Goal: Feedback & Contribution: Submit feedback/report problem

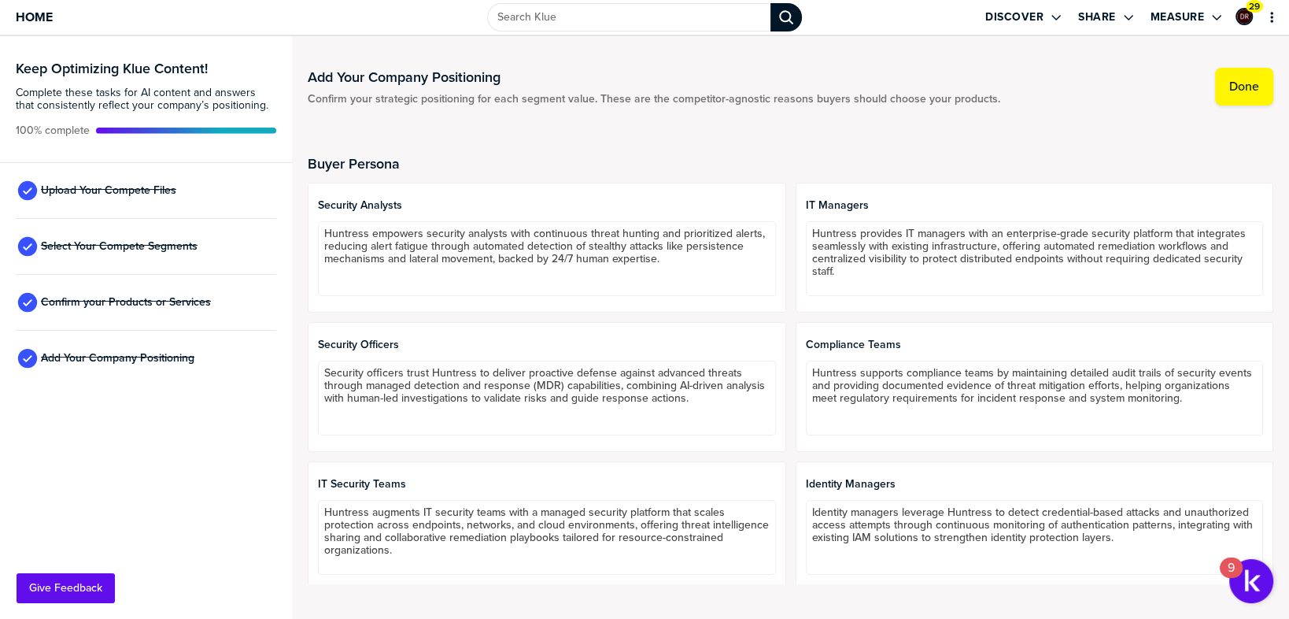
click at [205, 194] on div "Upload Your Compete Files" at bounding box center [146, 191] width 261 height 56
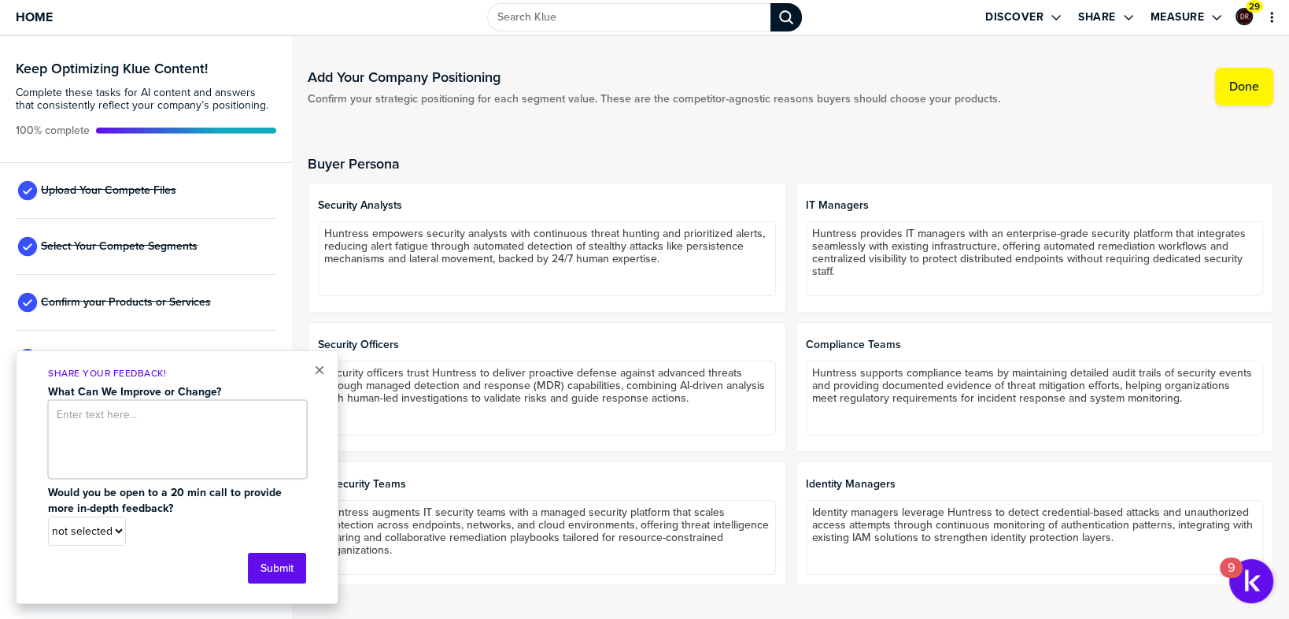
click at [177, 427] on textarea at bounding box center [177, 439] width 259 height 79
type textarea "I want to connect Google Drive and seller enablement tools such as mind tickle …"
click at [112, 540] on select "not selected Yes No" at bounding box center [87, 531] width 76 height 28
select select "0026da3xz0ig0i"
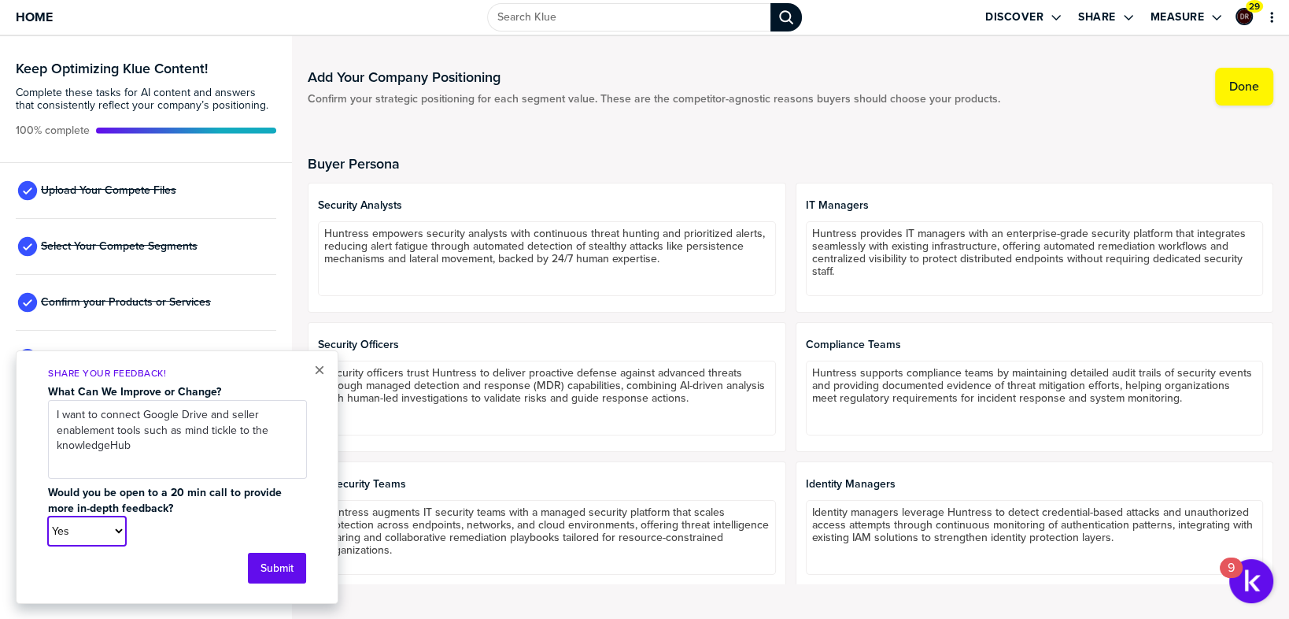
click at [49, 517] on select "not selected Yes No" at bounding box center [87, 531] width 76 height 28
click at [97, 449] on textarea "I want to connect Google Drive and seller enablement tools such as mind tickle …" at bounding box center [177, 439] width 259 height 79
type textarea "I want to connect Google Drive and seller enablement tools such as mind tickle …"
click at [270, 572] on button "Submit" at bounding box center [277, 568] width 58 height 31
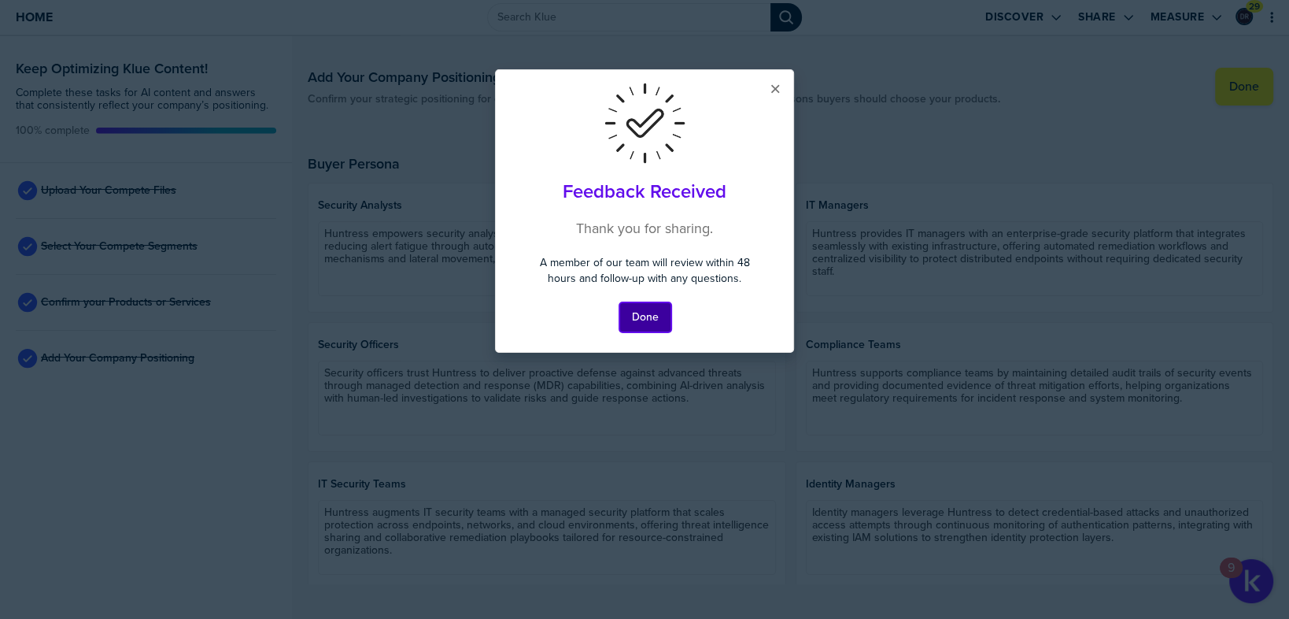
click at [628, 314] on button "Done" at bounding box center [645, 317] width 52 height 30
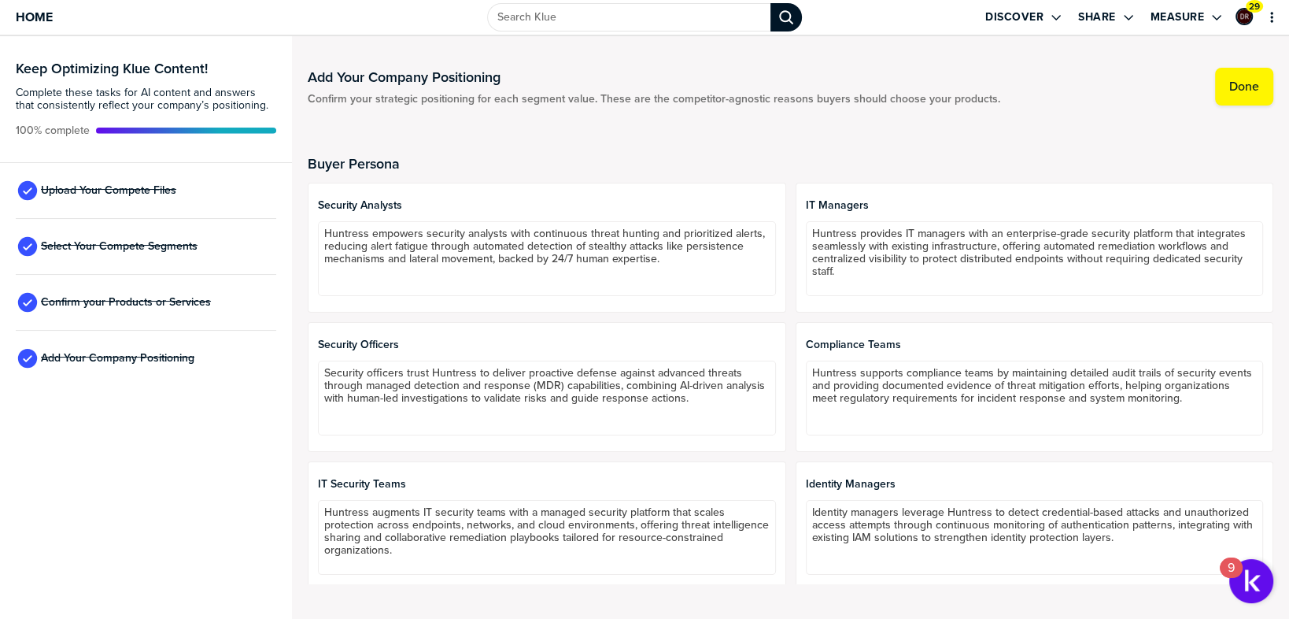
click at [201, 185] on div "Upload Your Compete Files" at bounding box center [146, 191] width 261 height 56
click at [153, 189] on span "Upload Your Compete Files" at bounding box center [108, 190] width 135 height 13
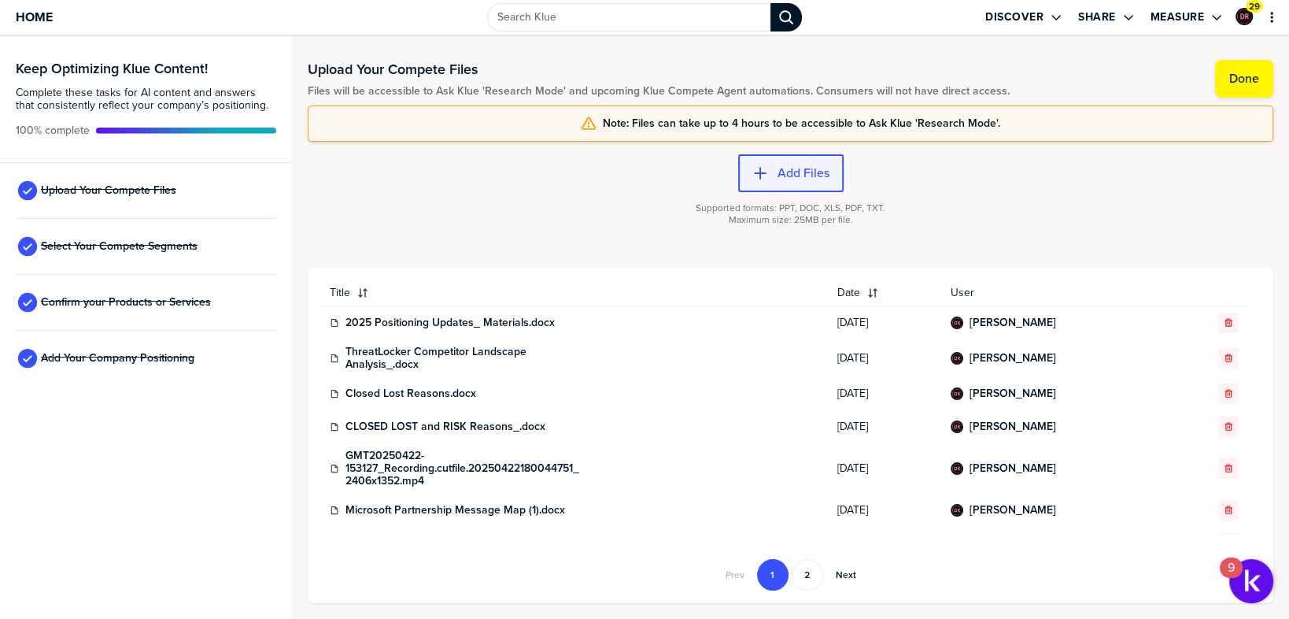
click at [784, 166] on label "Add Files" at bounding box center [804, 173] width 52 height 16
